Goal: Task Accomplishment & Management: Complete application form

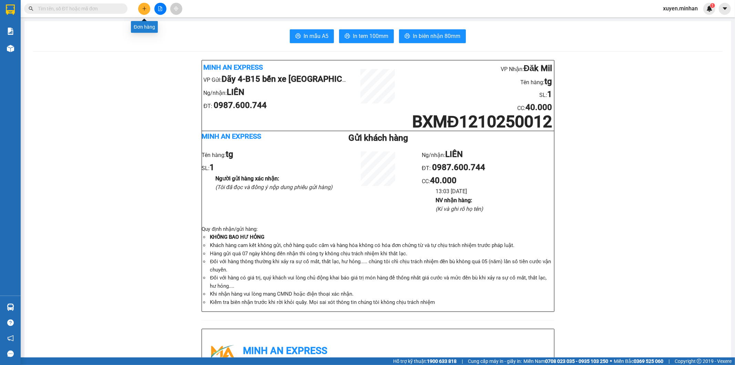
click at [142, 11] on button at bounding box center [144, 9] width 12 height 12
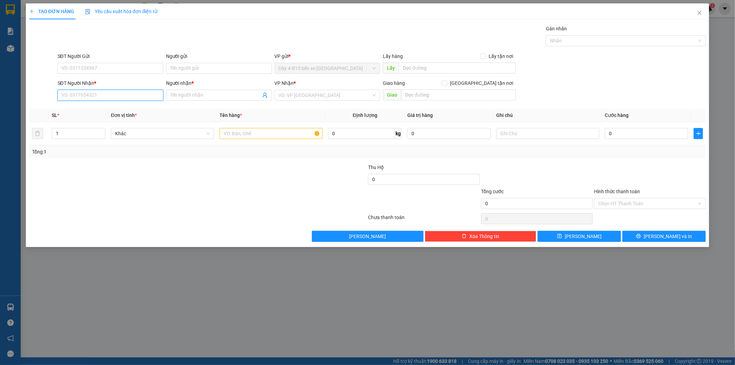
click at [108, 97] on input "SĐT Người Nhận *" at bounding box center [111, 95] width 106 height 11
click at [101, 110] on div "0968953739 - [PERSON_NAME]" at bounding box center [111, 109] width 98 height 8
type input "0968953739"
type input "HƯƠNG"
type input "0968953739"
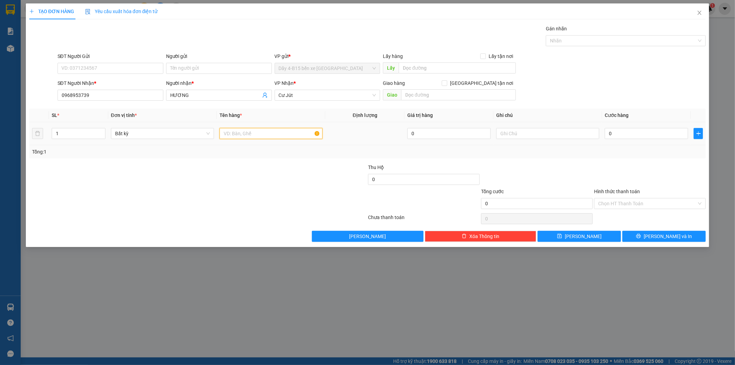
click at [227, 136] on input "text" at bounding box center [270, 133] width 103 height 11
type input "bọc đen"
click at [624, 135] on input "0" at bounding box center [646, 133] width 83 height 11
type input "4"
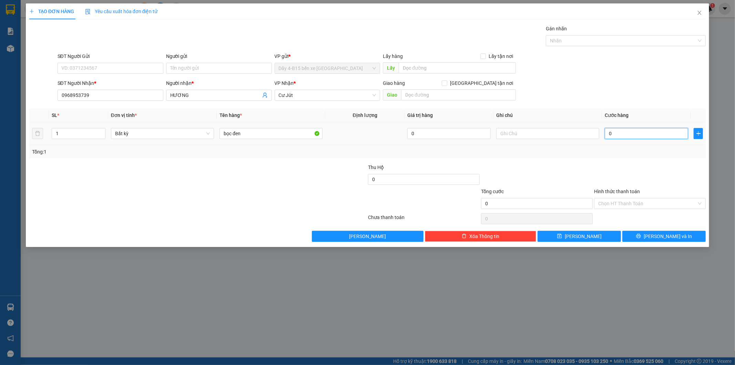
type input "4"
type input "40"
type input "40.000"
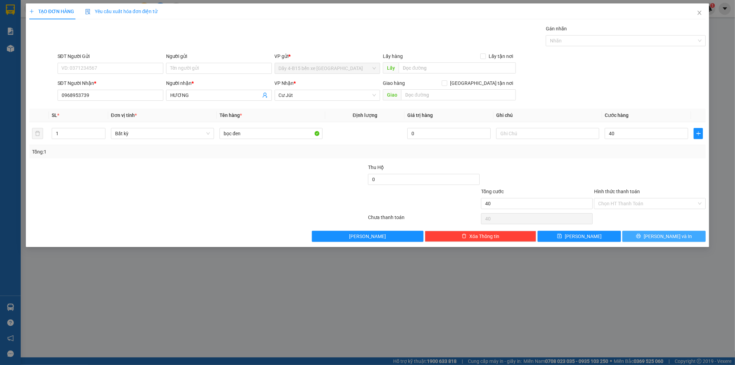
type input "40.000"
click at [660, 232] on span "[PERSON_NAME] và In" at bounding box center [668, 236] width 48 height 8
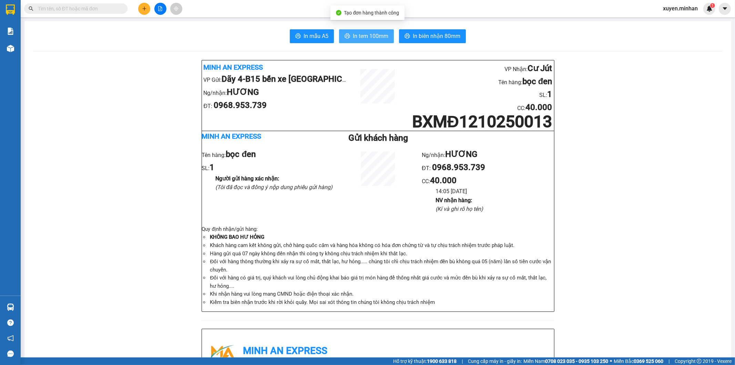
click at [369, 41] on button "In tem 100mm" at bounding box center [366, 36] width 55 height 14
click at [146, 11] on button at bounding box center [144, 9] width 12 height 12
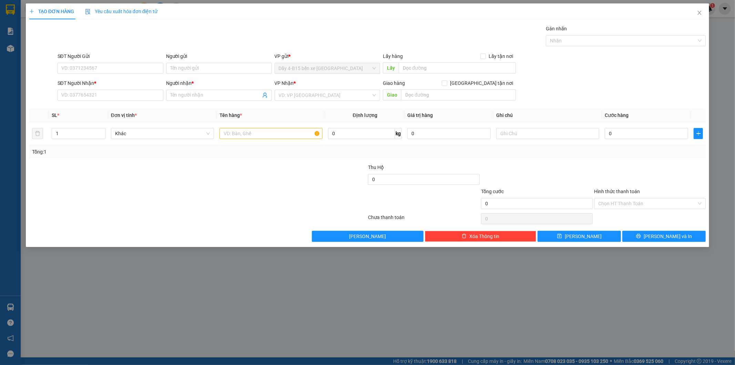
click at [123, 85] on div "SĐT Người Nhận *" at bounding box center [111, 83] width 106 height 8
click at [123, 90] on input "SĐT Người Nhận *" at bounding box center [111, 95] width 106 height 11
click at [74, 95] on input "0977848424" at bounding box center [111, 95] width 106 height 11
click at [132, 98] on input "0977828424" at bounding box center [111, 95] width 106 height 11
type input "0977828424"
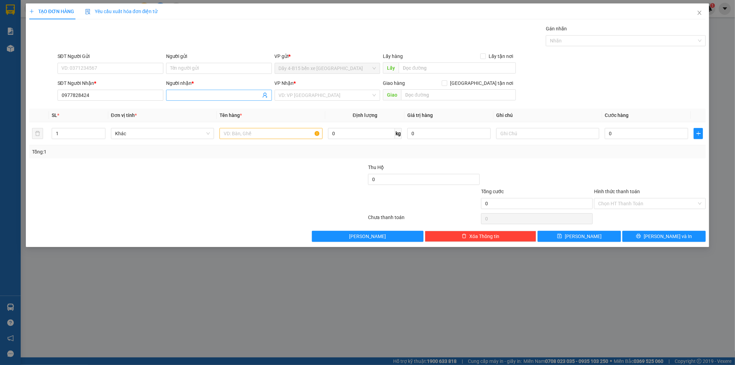
click at [181, 96] on input "Người nhận *" at bounding box center [215, 95] width 91 height 8
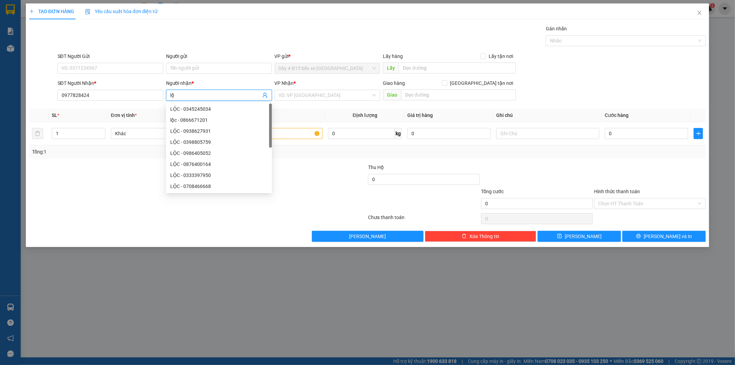
type input "l"
type input "quyền"
click at [296, 94] on input "search" at bounding box center [325, 95] width 93 height 10
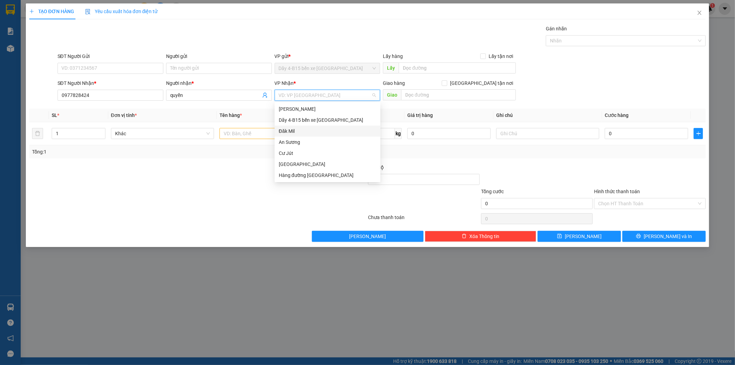
click at [295, 133] on div "Đăk Mil" at bounding box center [328, 131] width 98 height 8
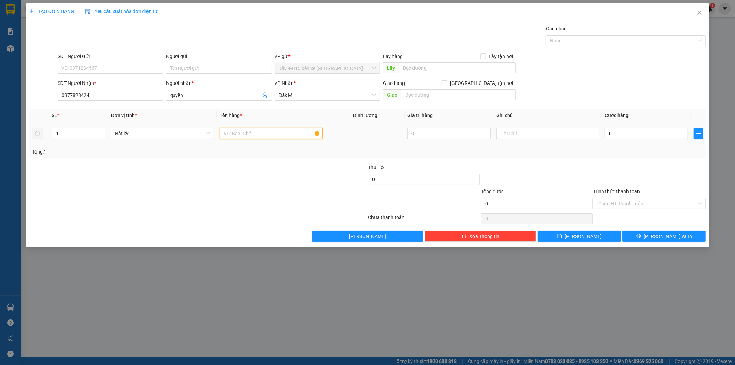
click at [244, 136] on input "text" at bounding box center [270, 133] width 103 height 11
type input "tx"
click at [658, 133] on input "0" at bounding box center [646, 133] width 83 height 11
type input "5"
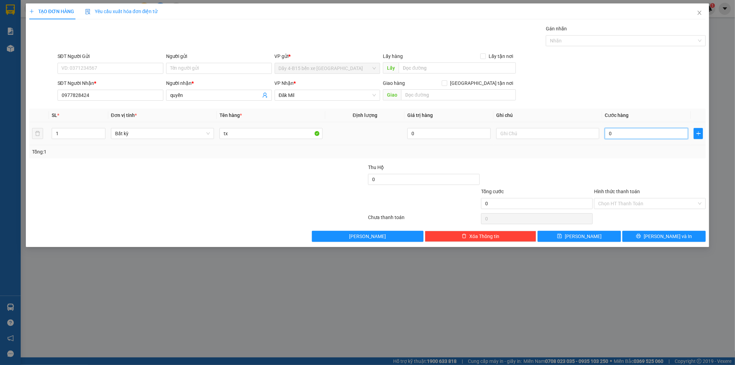
type input "5"
type input "50"
type input "50.000"
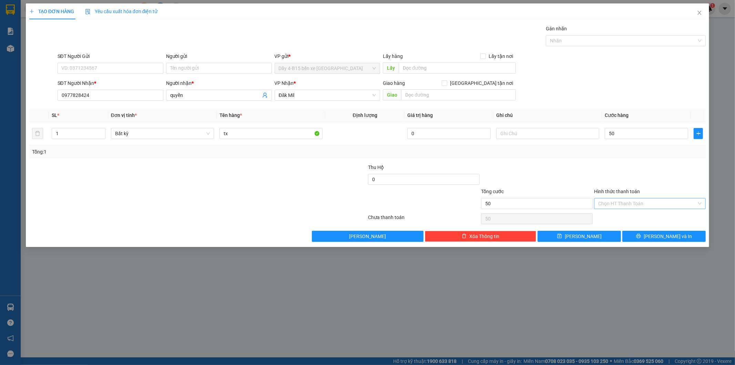
type input "50.000"
click at [651, 202] on input "Hình thức thanh toán" at bounding box center [647, 203] width 99 height 10
click at [630, 218] on div "Tại văn phòng" at bounding box center [650, 217] width 103 height 8
type input "0"
click at [662, 232] on button "[PERSON_NAME] và In" at bounding box center [663, 236] width 83 height 11
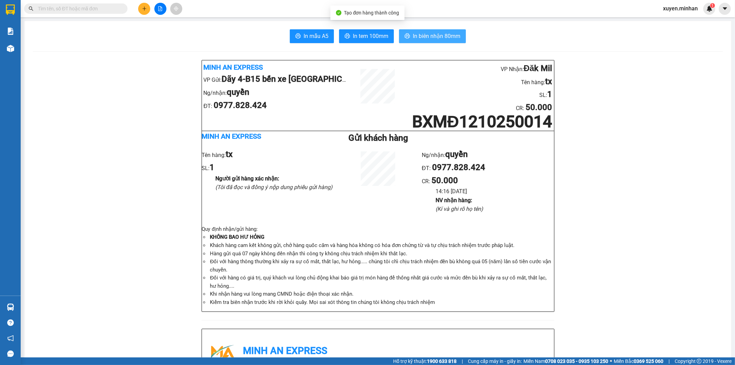
click at [414, 33] on span "In biên nhận 80mm" at bounding box center [437, 36] width 48 height 9
click at [376, 37] on span "In tem 100mm" at bounding box center [370, 36] width 35 height 9
click at [147, 8] on button at bounding box center [144, 9] width 12 height 12
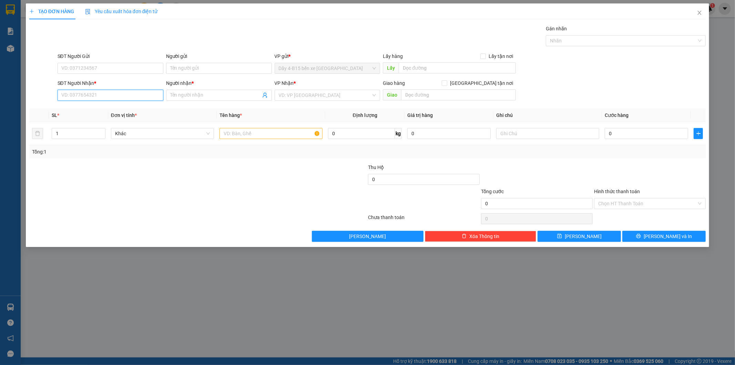
click at [94, 99] on input "SĐT Người Nhận *" at bounding box center [111, 95] width 106 height 11
type input "0931408324"
click at [179, 98] on input "Người nhận *" at bounding box center [215, 95] width 91 height 8
type input "dt"
click at [255, 134] on input "text" at bounding box center [270, 133] width 103 height 11
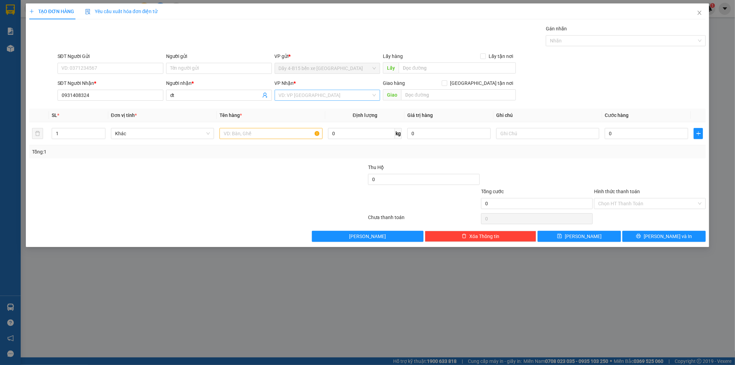
click at [294, 94] on input "search" at bounding box center [325, 95] width 93 height 10
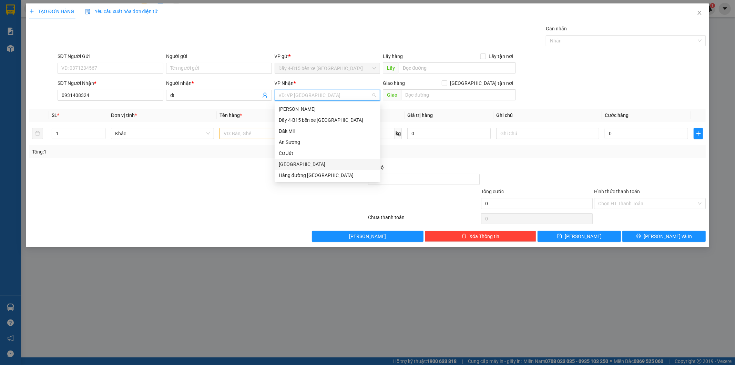
click at [307, 164] on div "[GEOGRAPHIC_DATA]" at bounding box center [328, 164] width 98 height 8
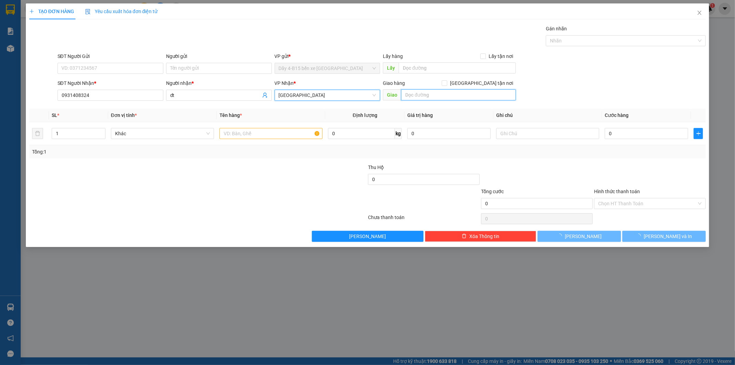
click at [427, 96] on input "text" at bounding box center [458, 94] width 115 height 11
type input "d"
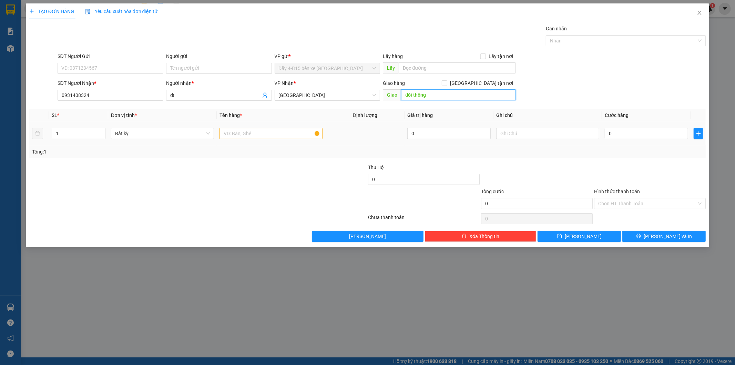
type input "đồi thông"
click at [241, 132] on input "text" at bounding box center [270, 133] width 103 height 11
type input "tg"
click at [642, 135] on input "0" at bounding box center [646, 133] width 83 height 11
type input "4"
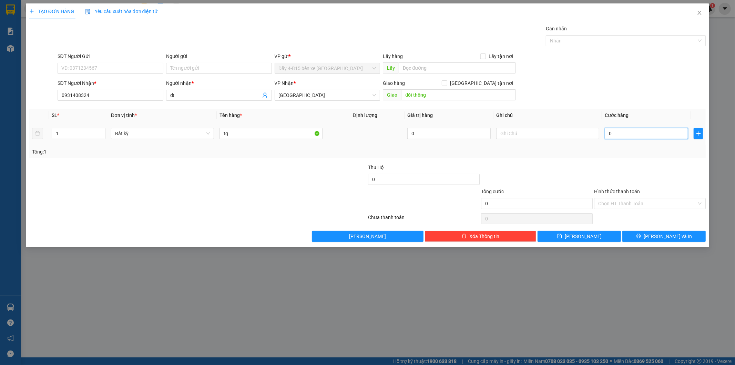
type input "4"
type input "40"
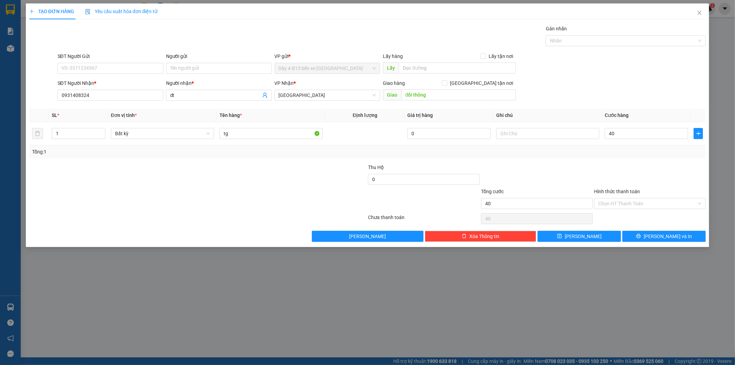
type input "40.000"
click at [110, 92] on input "0931408324" at bounding box center [111, 95] width 106 height 11
click at [698, 9] on span "Close" at bounding box center [699, 12] width 19 height 19
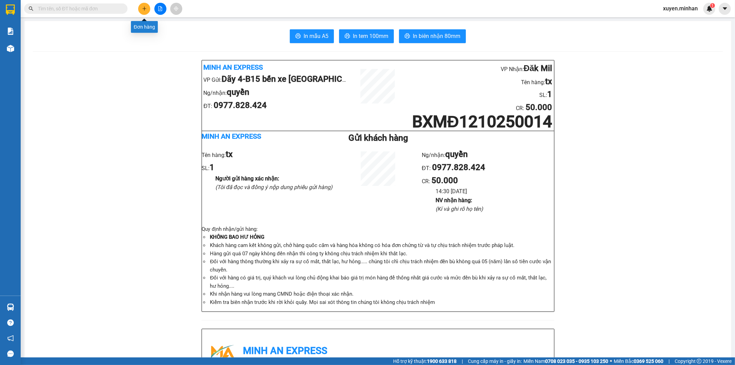
click at [142, 7] on icon "plus" at bounding box center [144, 8] width 5 height 5
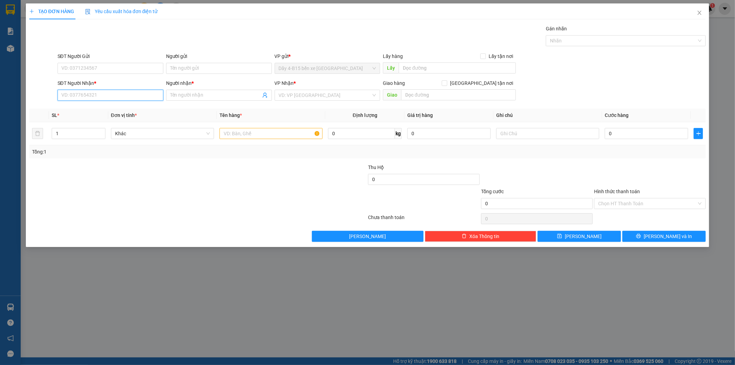
click at [94, 91] on input "SĐT Người Nhận *" at bounding box center [111, 95] width 106 height 11
click at [94, 102] on div "SĐT Người Nhận * 447799 447799" at bounding box center [111, 91] width 106 height 24
click at [62, 96] on input "447799" at bounding box center [111, 95] width 106 height 11
type input "0817447799"
click at [126, 106] on div "0817447799 - [GEOGRAPHIC_DATA]" at bounding box center [111, 109] width 98 height 8
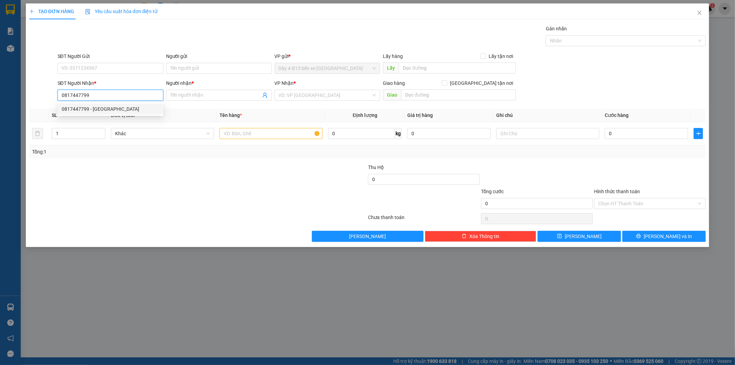
type input "THANH BÌNH"
type input "0817447799"
click at [278, 138] on input "text" at bounding box center [270, 133] width 103 height 11
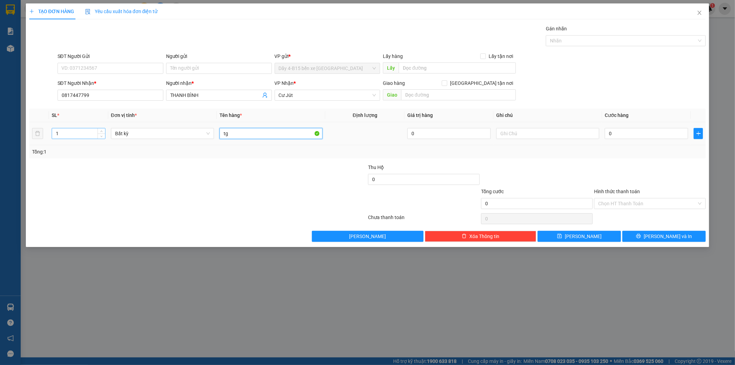
type input "tg"
drag, startPoint x: 73, startPoint y: 136, endPoint x: 54, endPoint y: 135, distance: 19.0
click at [54, 135] on input "1" at bounding box center [78, 133] width 53 height 10
type input "3"
click at [619, 138] on input "0" at bounding box center [646, 133] width 83 height 11
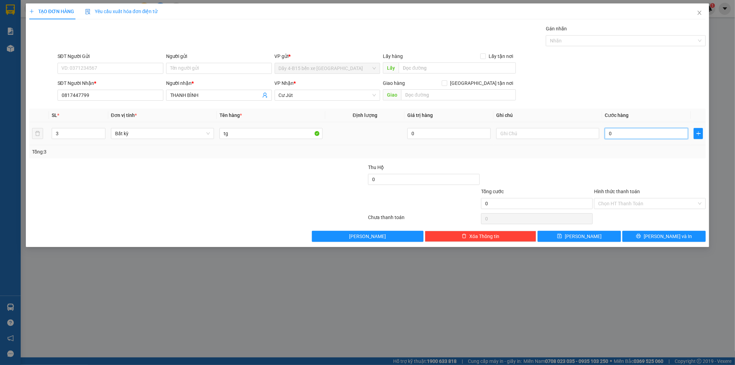
type input "1"
click at [639, 232] on button "[PERSON_NAME] và In" at bounding box center [663, 236] width 83 height 11
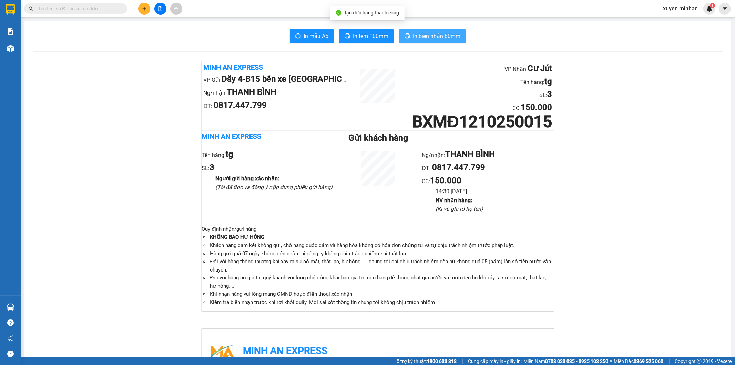
click at [415, 39] on span "In biên nhận 80mm" at bounding box center [437, 36] width 48 height 9
click at [366, 35] on span "In tem 100mm" at bounding box center [370, 36] width 35 height 9
